Goal: Task Accomplishment & Management: Manage account settings

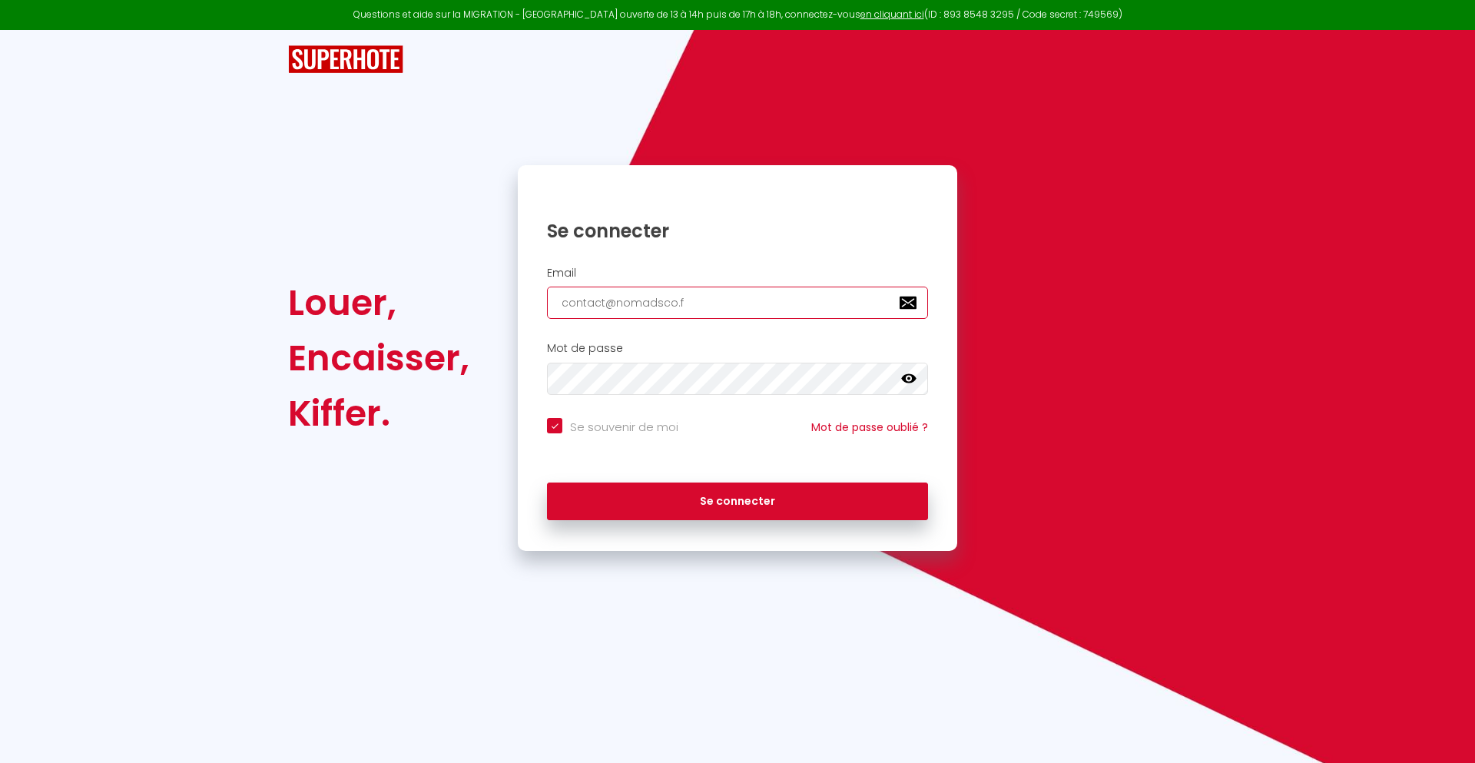
type input "[EMAIL_ADDRESS][DOMAIN_NAME]"
checkbox input "true"
type input "[EMAIL_ADDRESS][DOMAIN_NAME]"
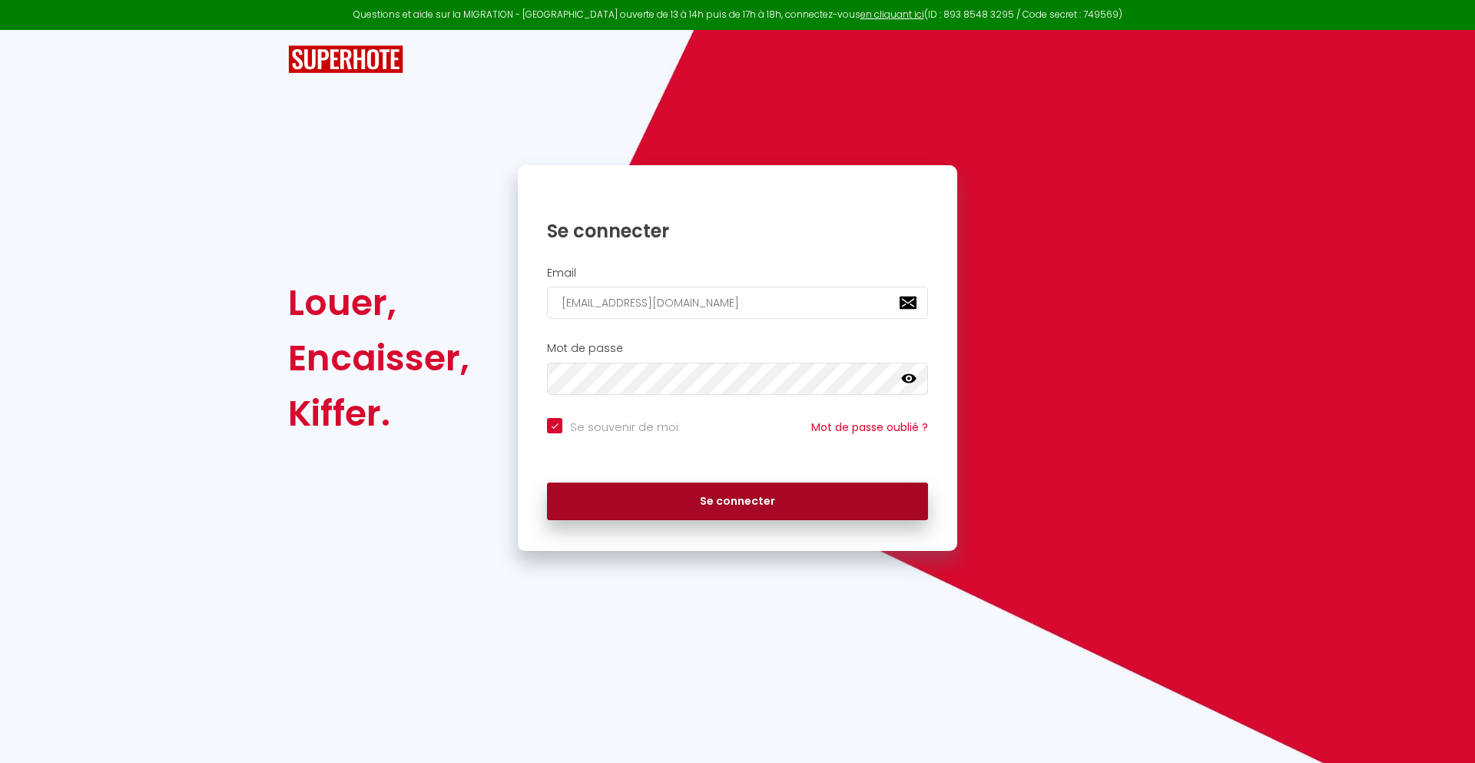
click at [738, 501] on button "Se connecter" at bounding box center [737, 501] width 381 height 38
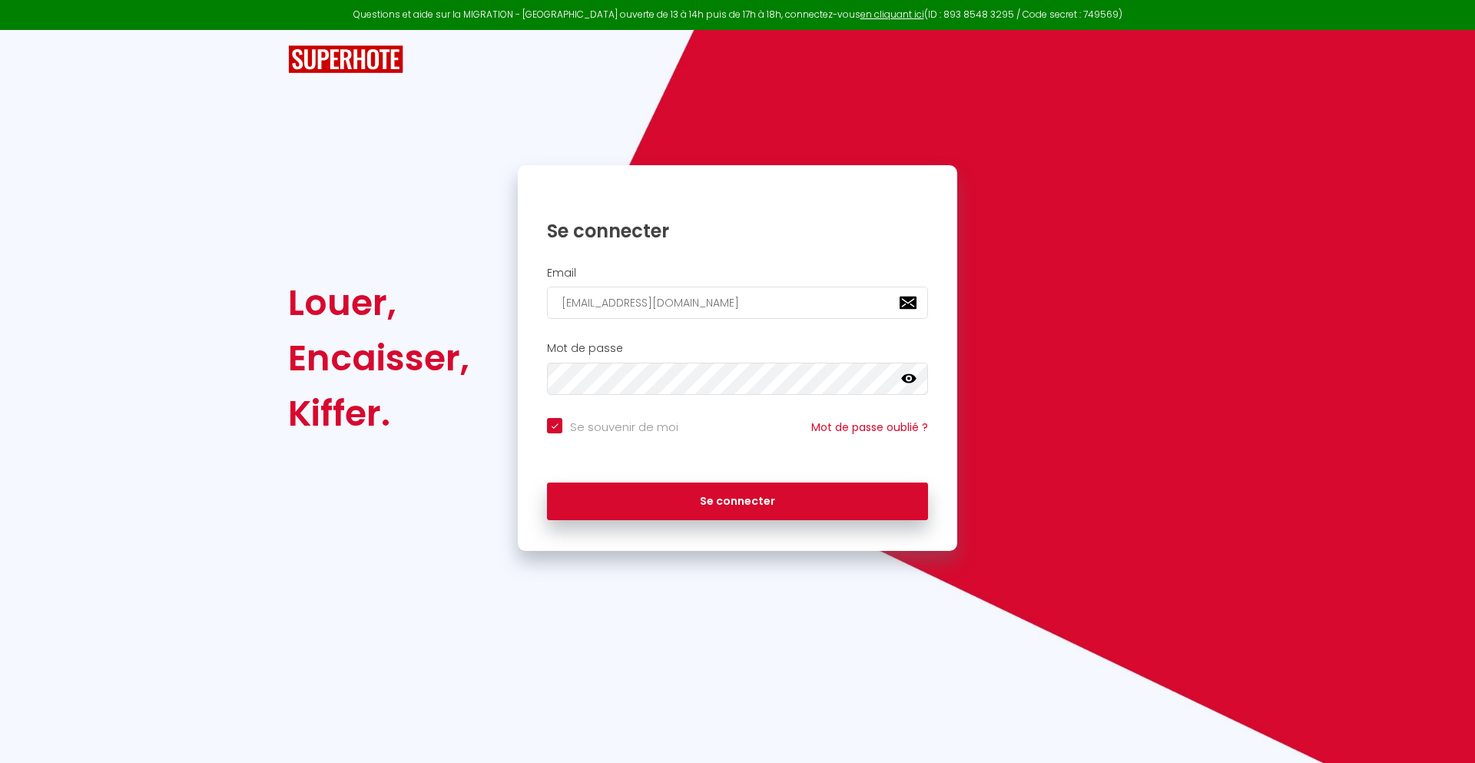
checkbox input "true"
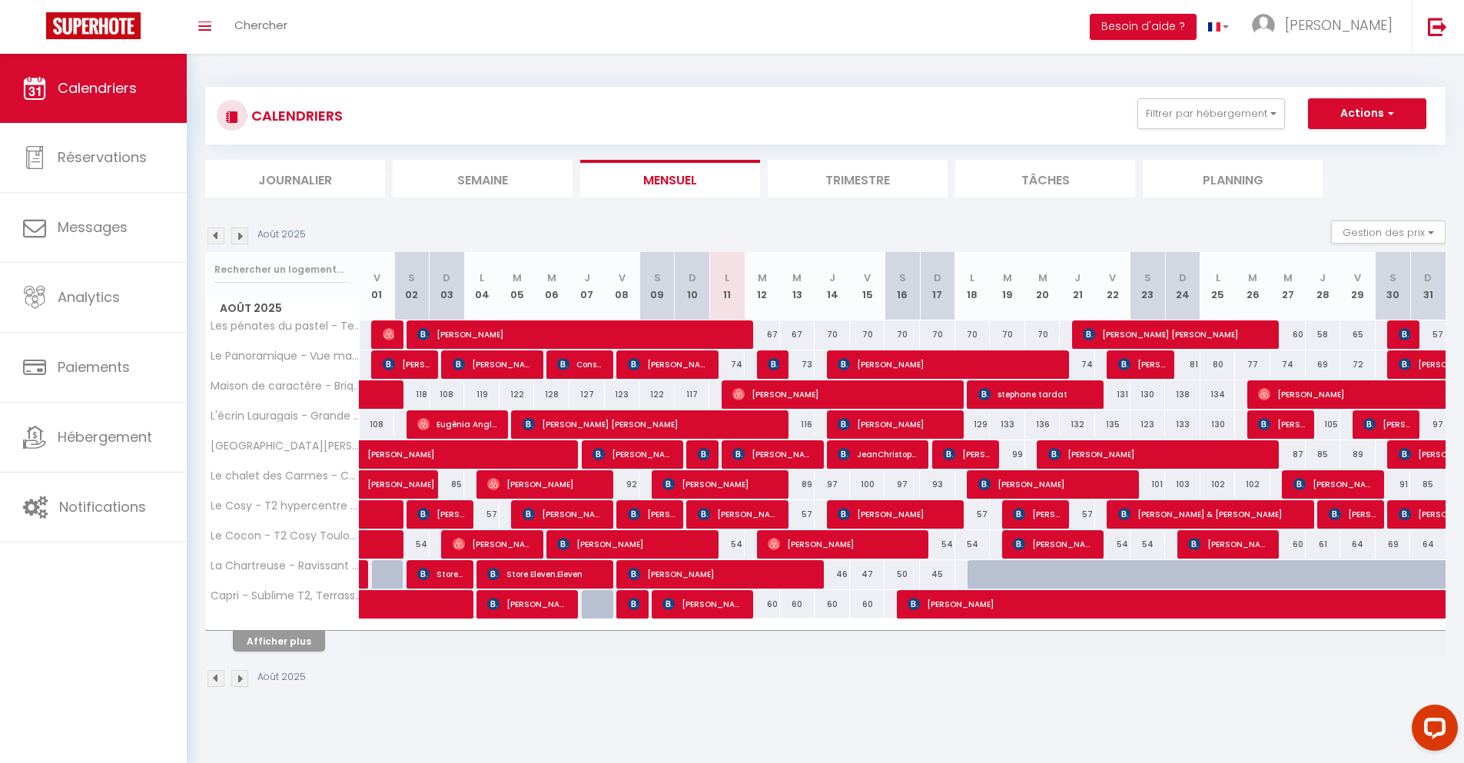
click at [295, 178] on li "Journalier" at bounding box center [295, 179] width 180 height 38
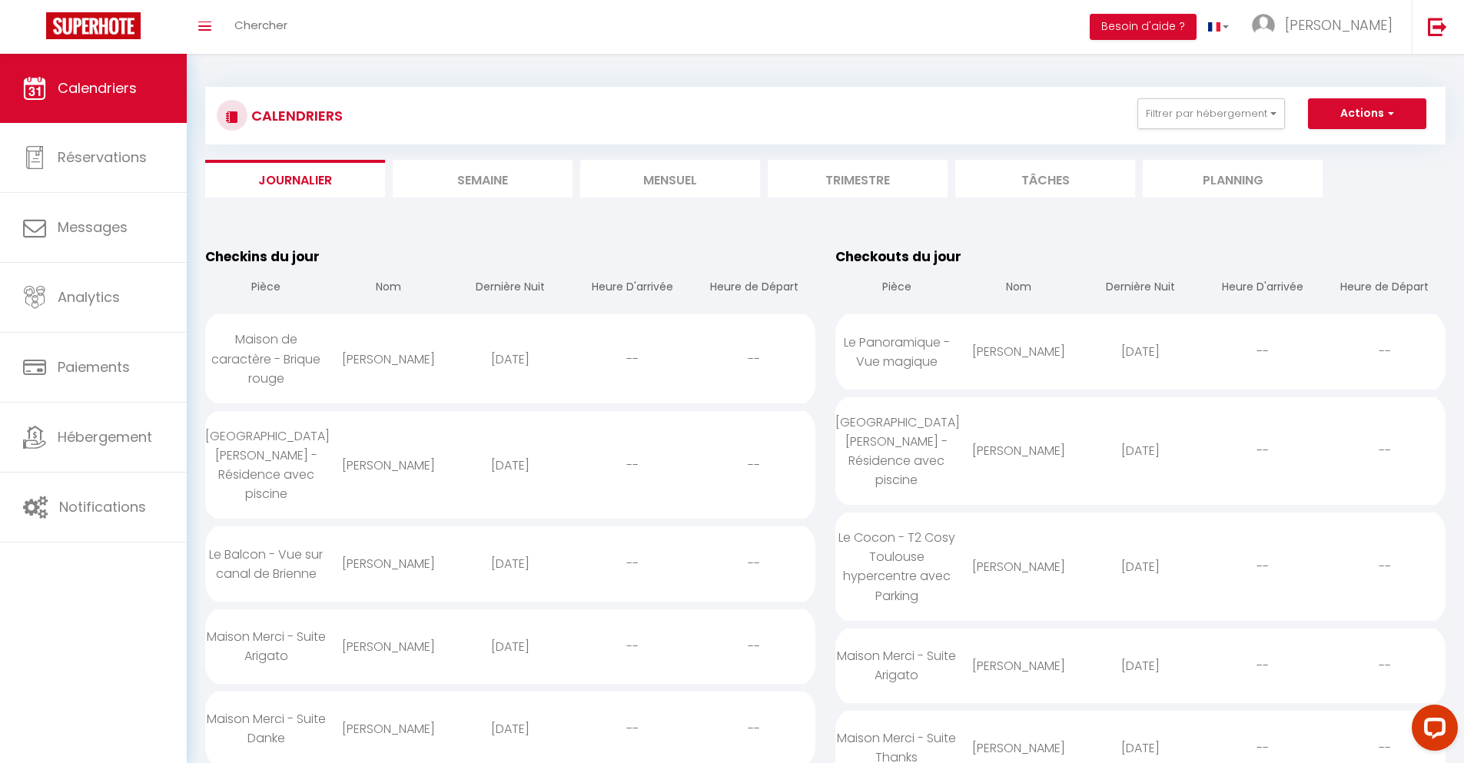
scroll to position [1409, 0]
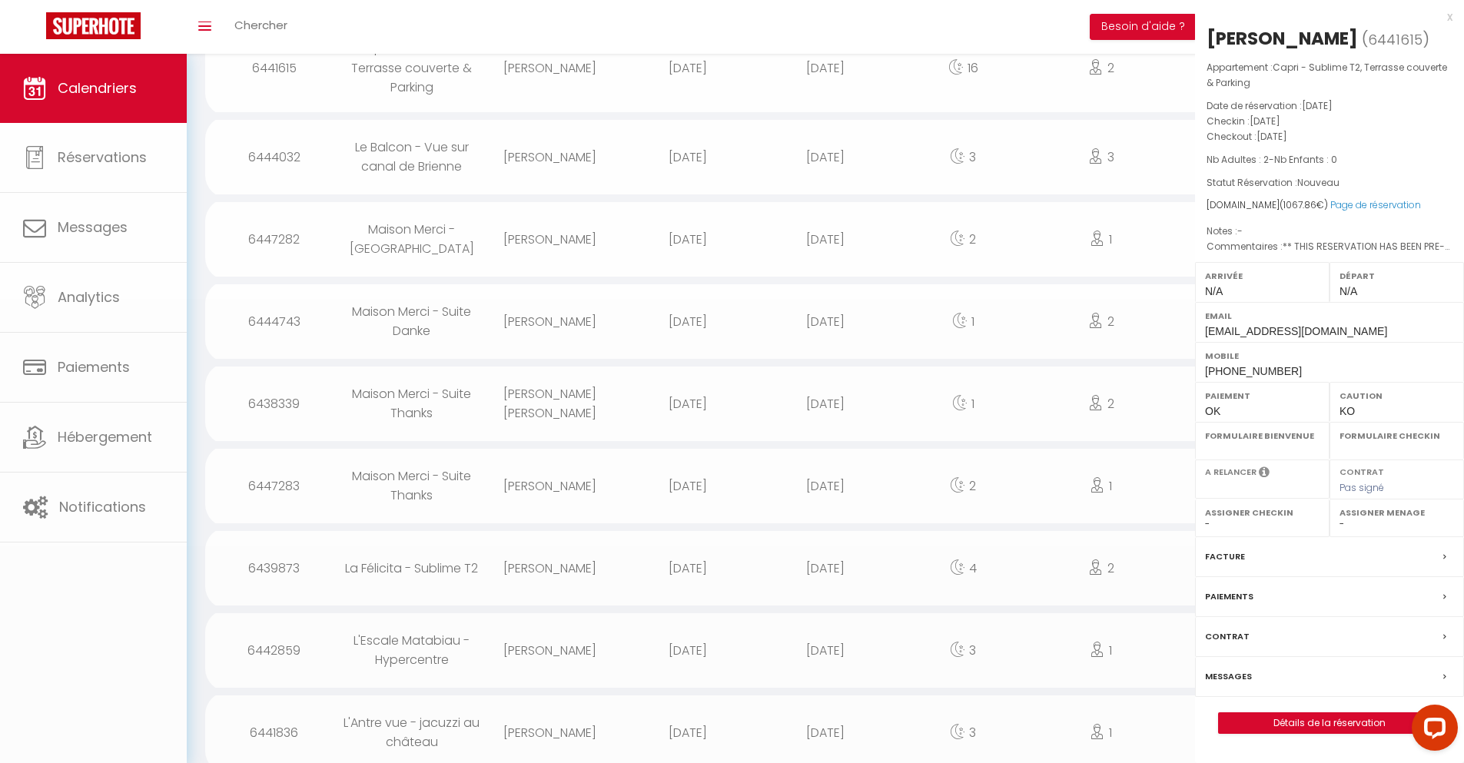
select select "0"
select select "1"
select select
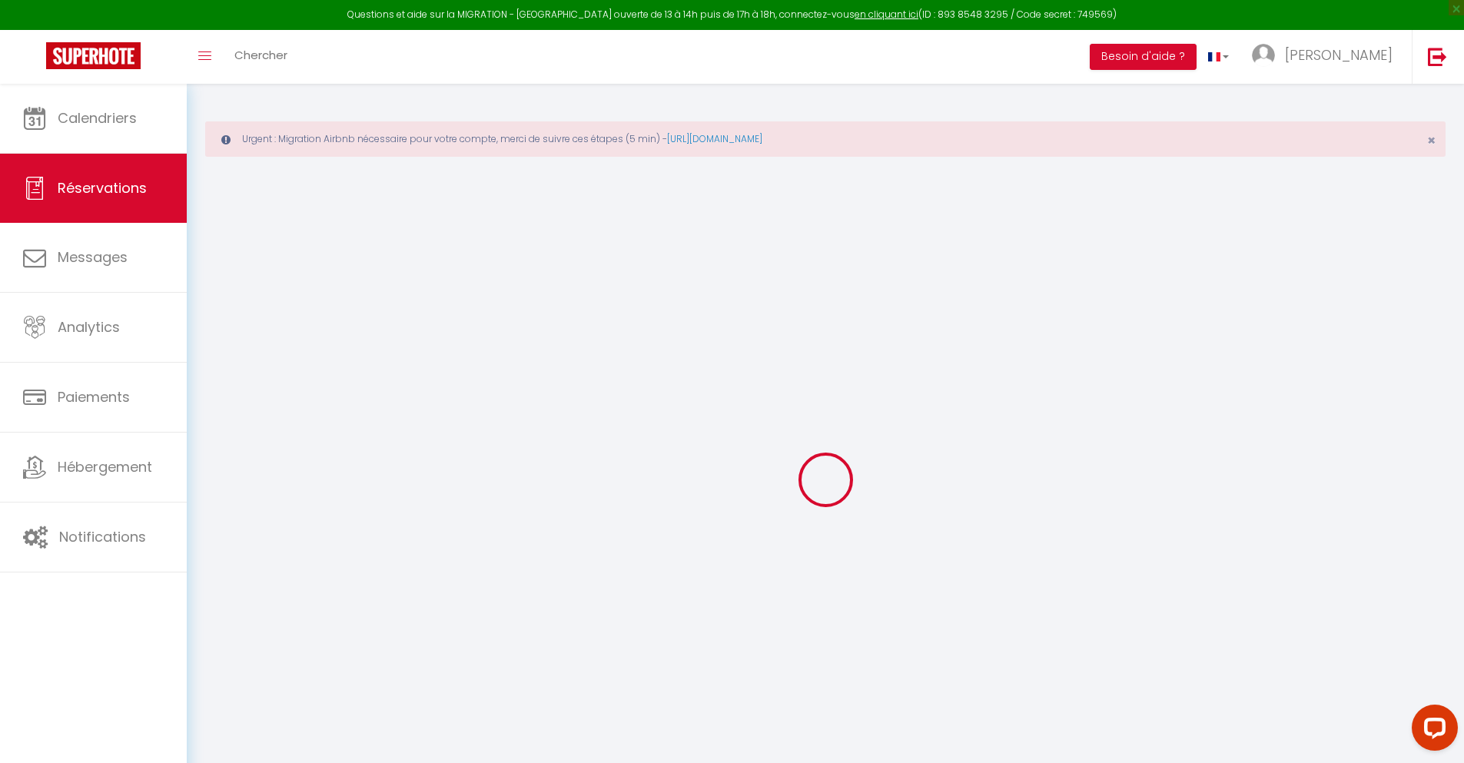
select select
checkbox input "false"
type textarea "** THIS RESERVATION HAS BEEN PRE-PAID ** BOOKING NOTE : Payment charge is EUR 1…"
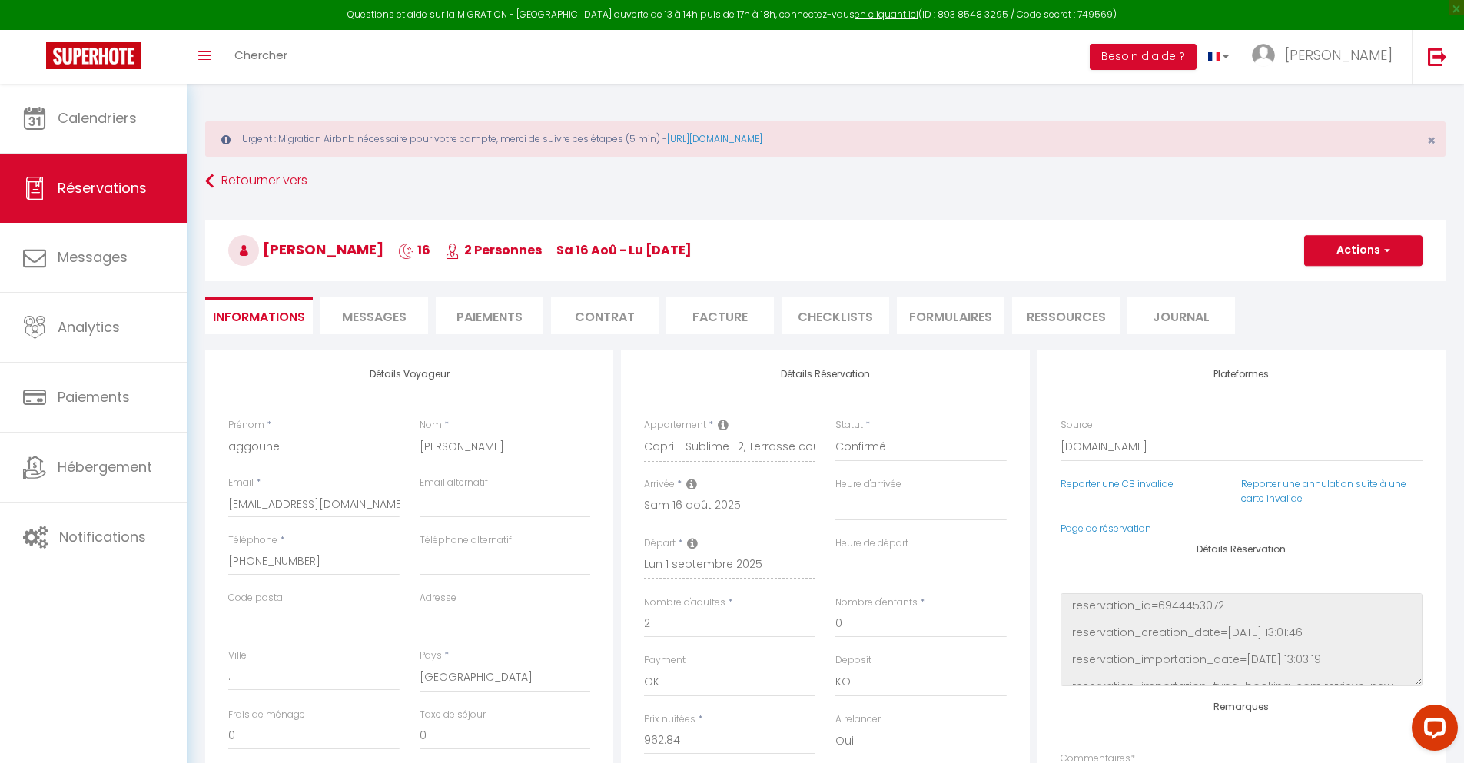
type input "42"
type input "63.02"
select select
checkbox input "false"
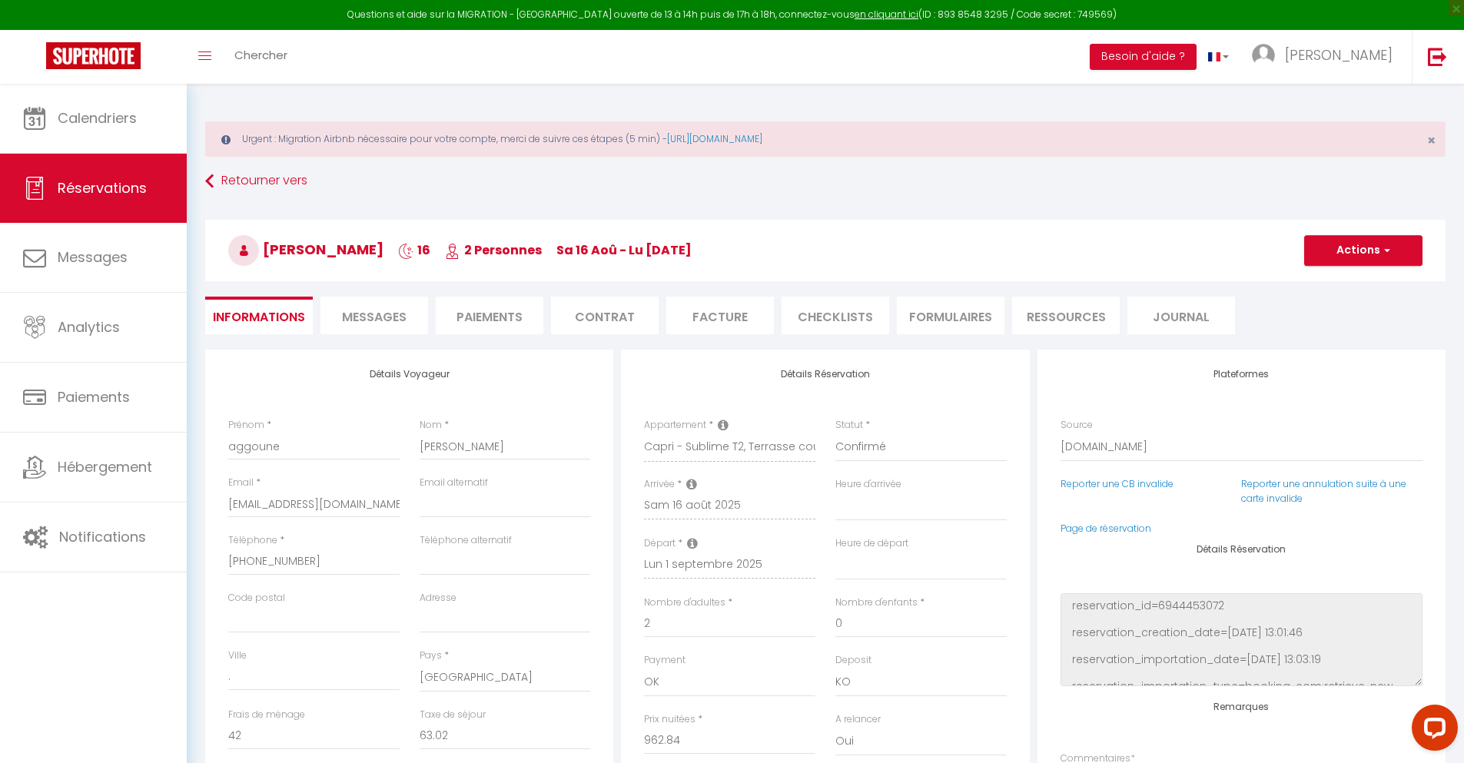
select select
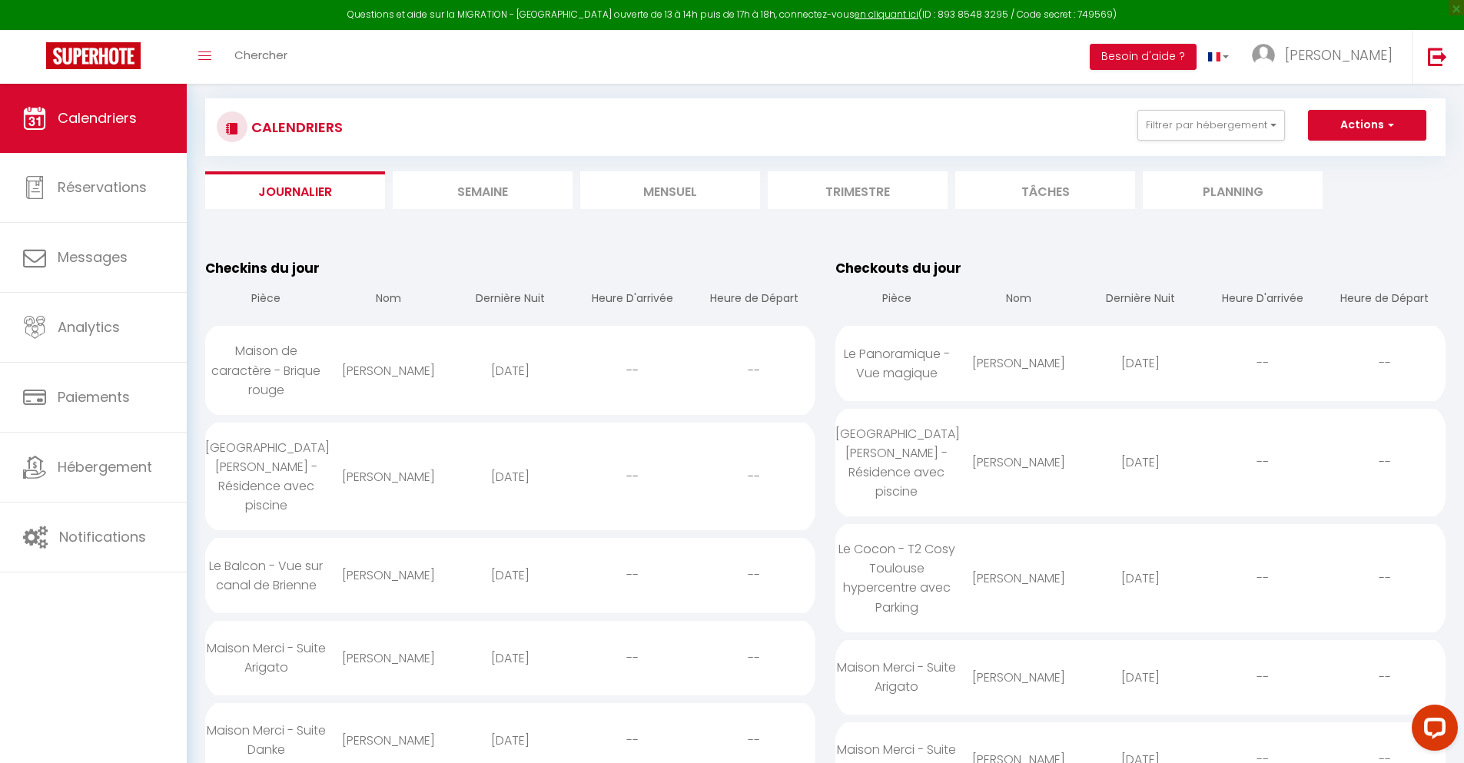
scroll to position [1601, 0]
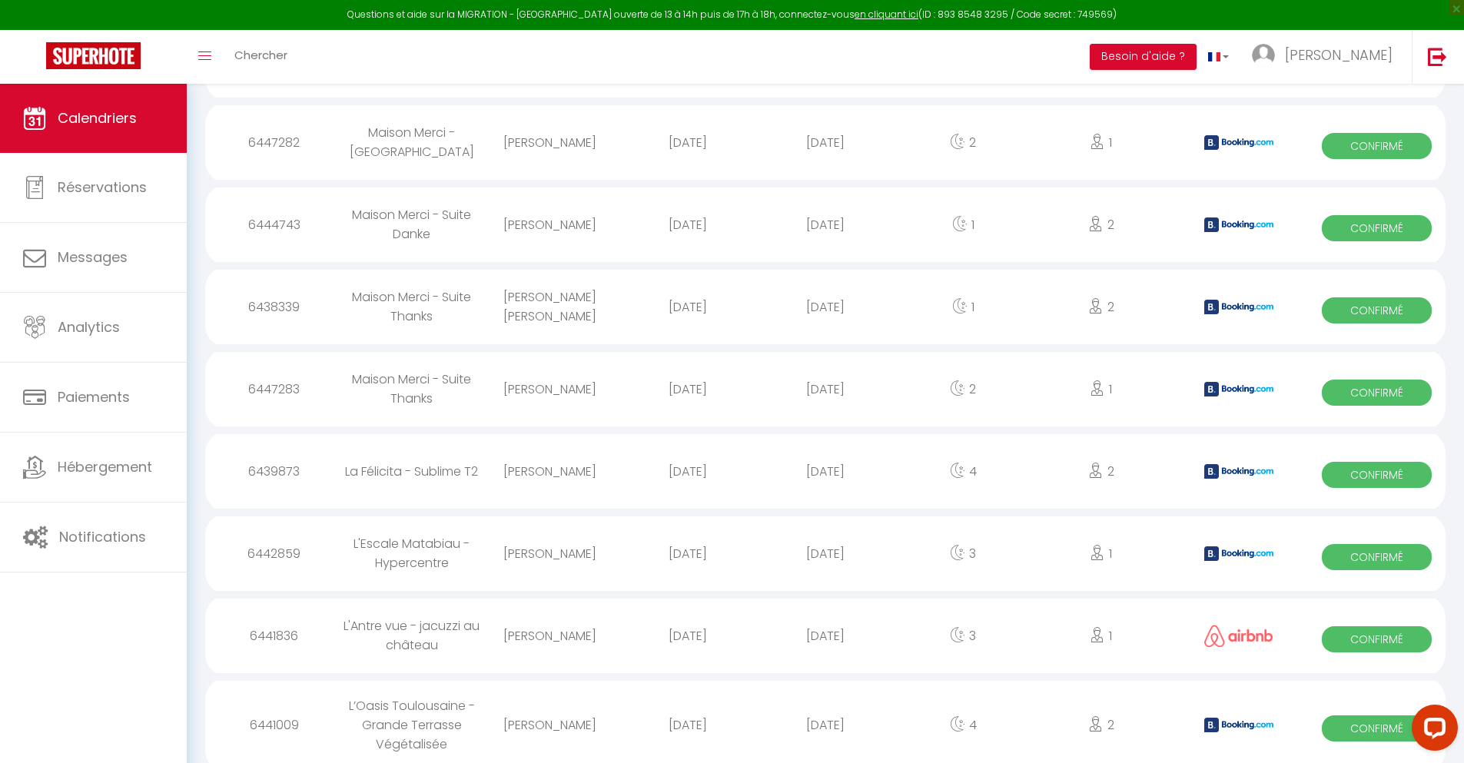
select select "0"
select select "1"
select select
